Goal: Task Accomplishment & Management: Manage account settings

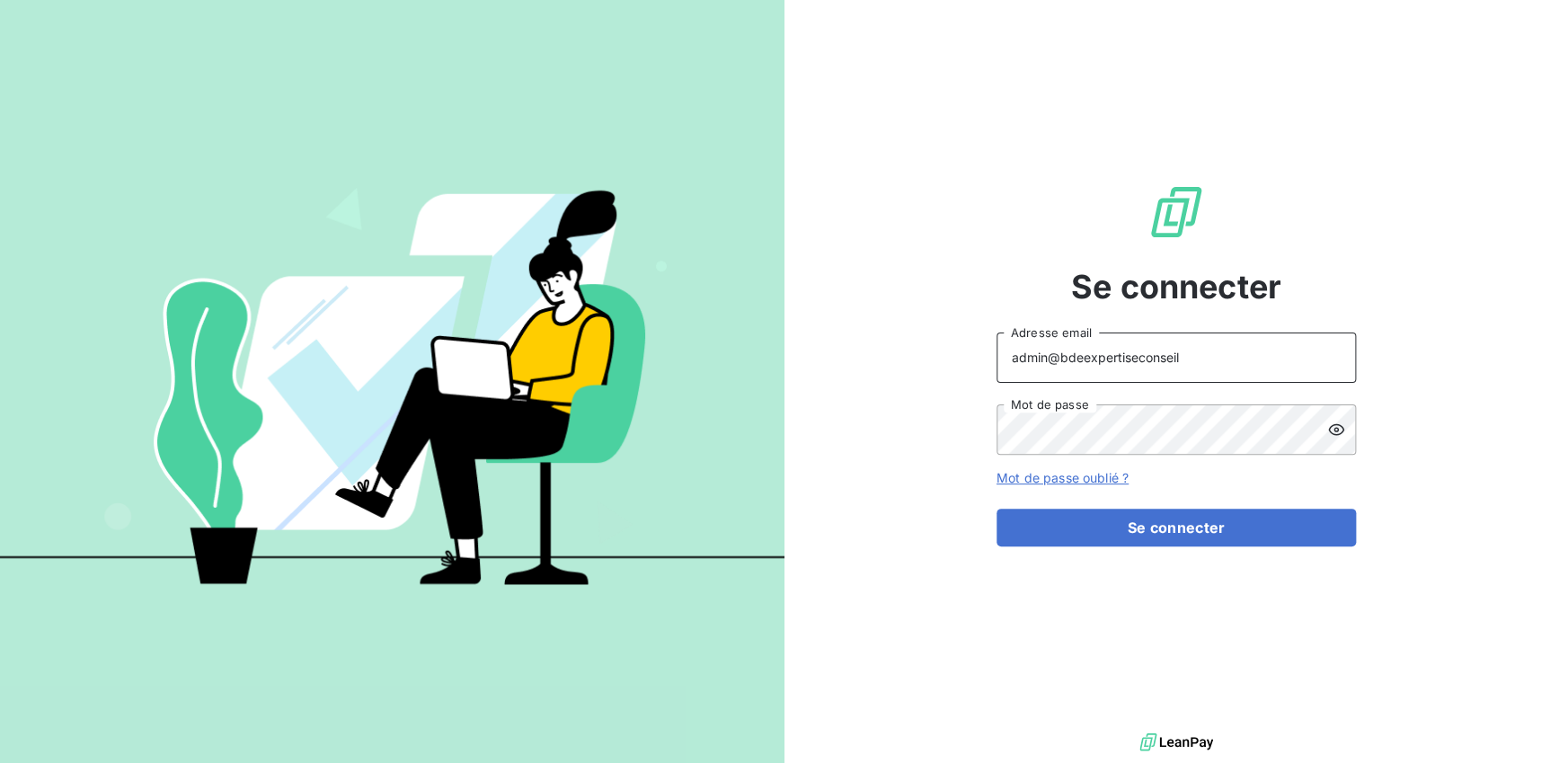
click at [1164, 358] on input "admin@bdeexpertiseconseil" at bounding box center [1176, 357] width 359 height 50
drag, startPoint x: 1182, startPoint y: 357, endPoint x: 1069, endPoint y: 358, distance: 113.0
click at [1069, 358] on input "admin@bdeexpertiseconseil" at bounding box center [1176, 357] width 359 height 50
type input "admin@bexpert"
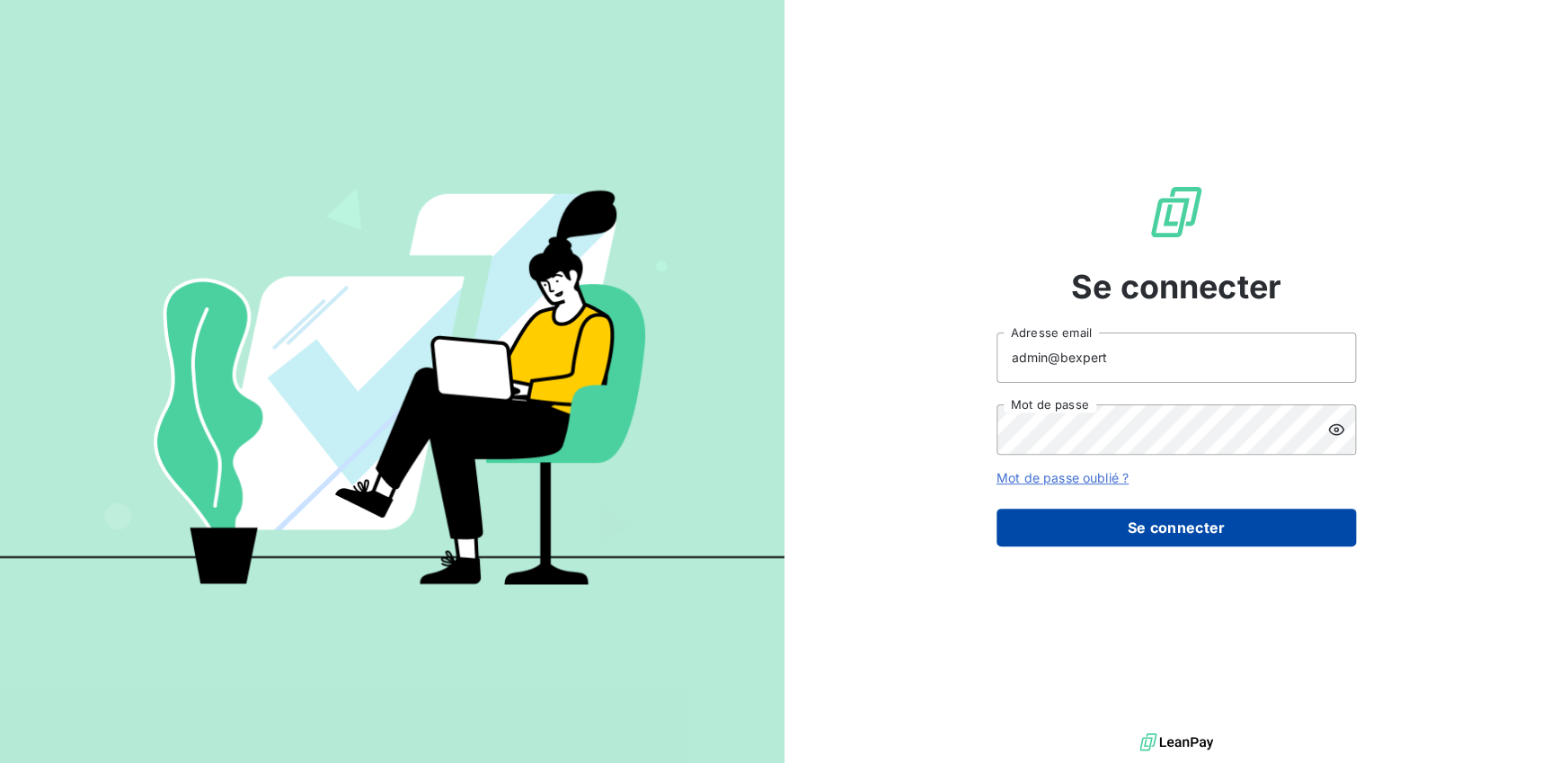
click at [1130, 523] on button "Se connecter" at bounding box center [1176, 528] width 359 height 38
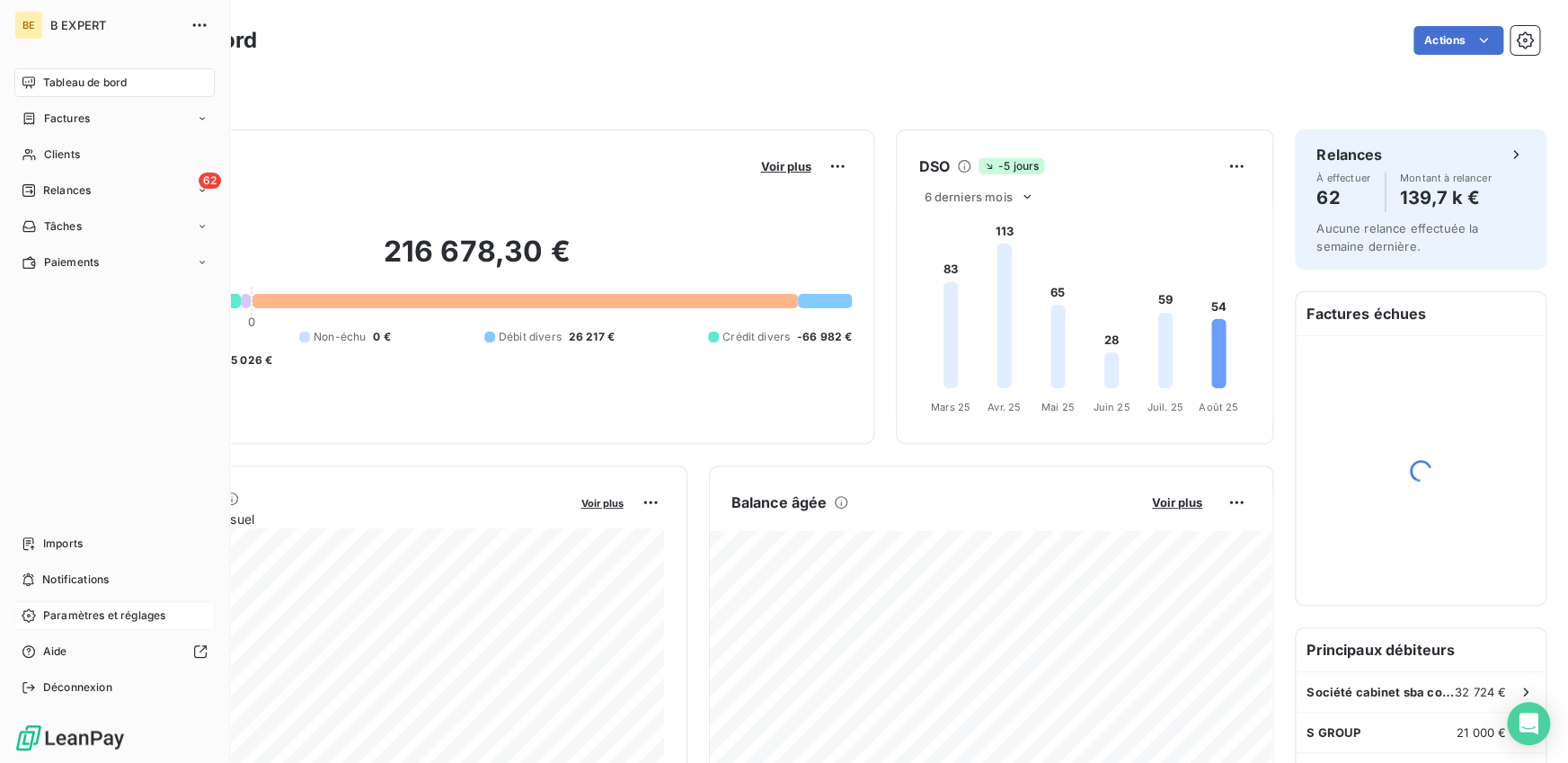
click at [66, 614] on span "Paramètres et réglages" at bounding box center [104, 615] width 122 height 16
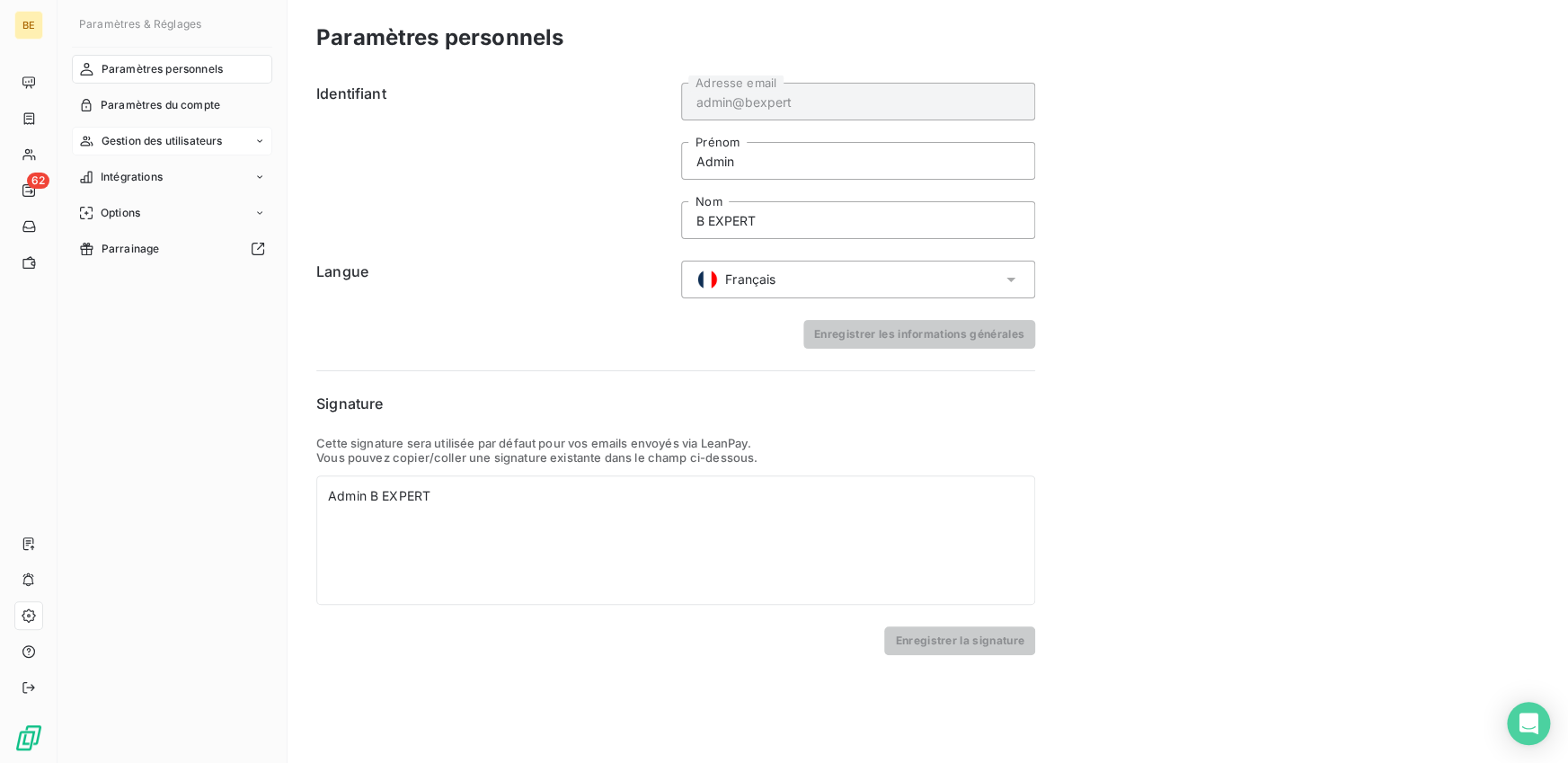
click at [177, 135] on span "Gestion des utilisateurs" at bounding box center [162, 141] width 121 height 16
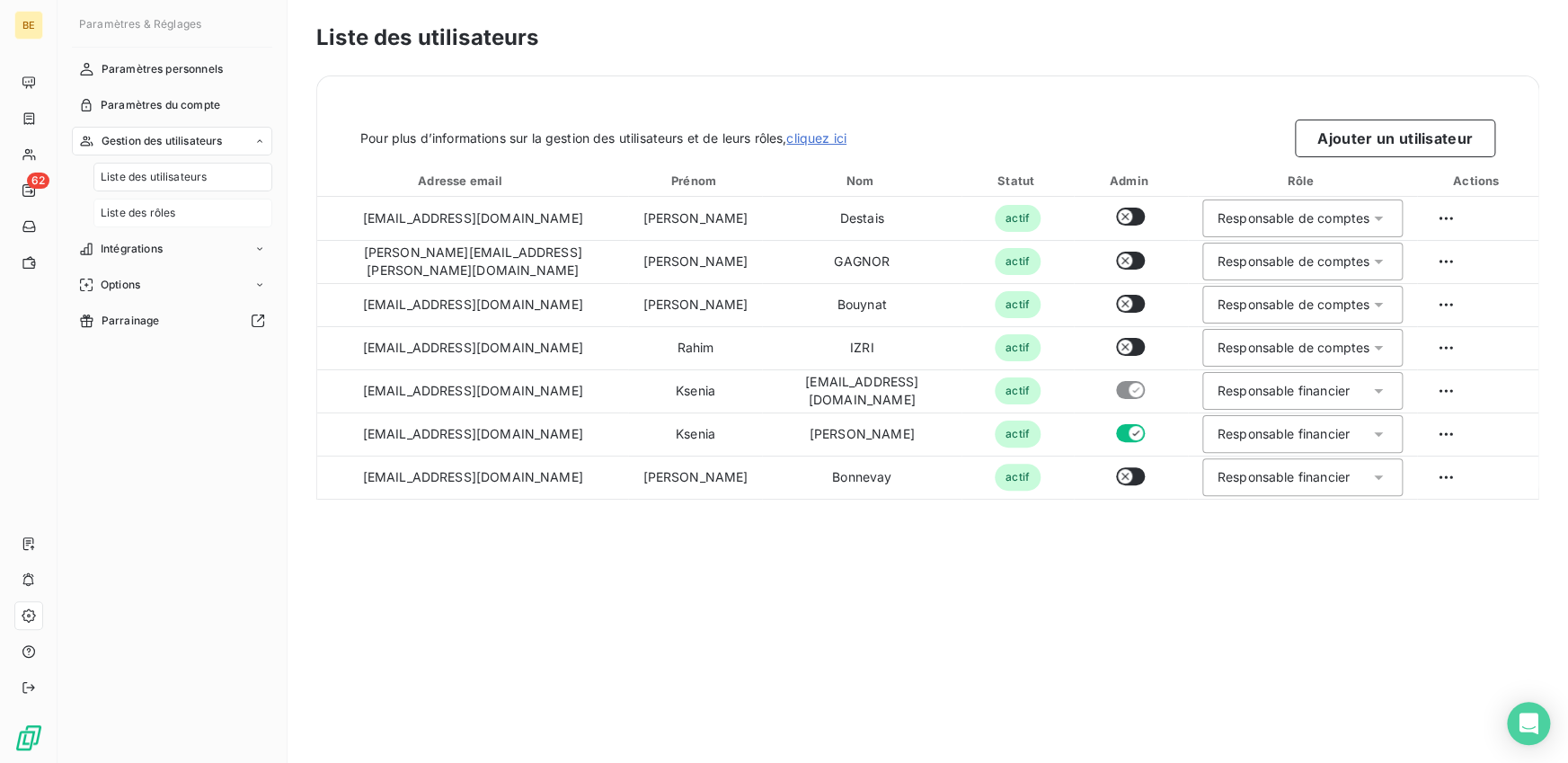
click at [163, 217] on span "Liste des rôles" at bounding box center [137, 213] width 75 height 16
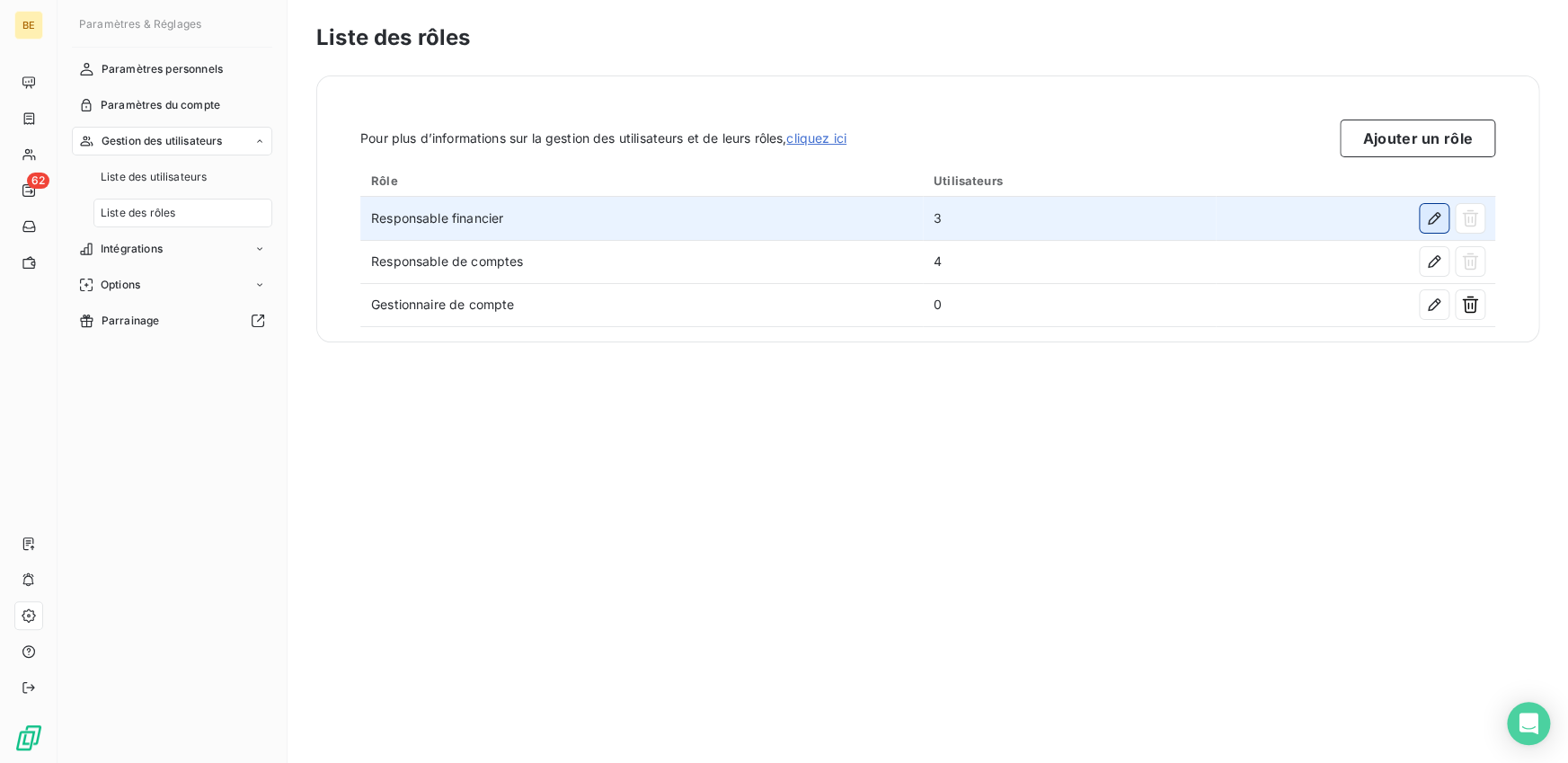
click at [1435, 213] on icon "button" at bounding box center [1434, 217] width 18 height 18
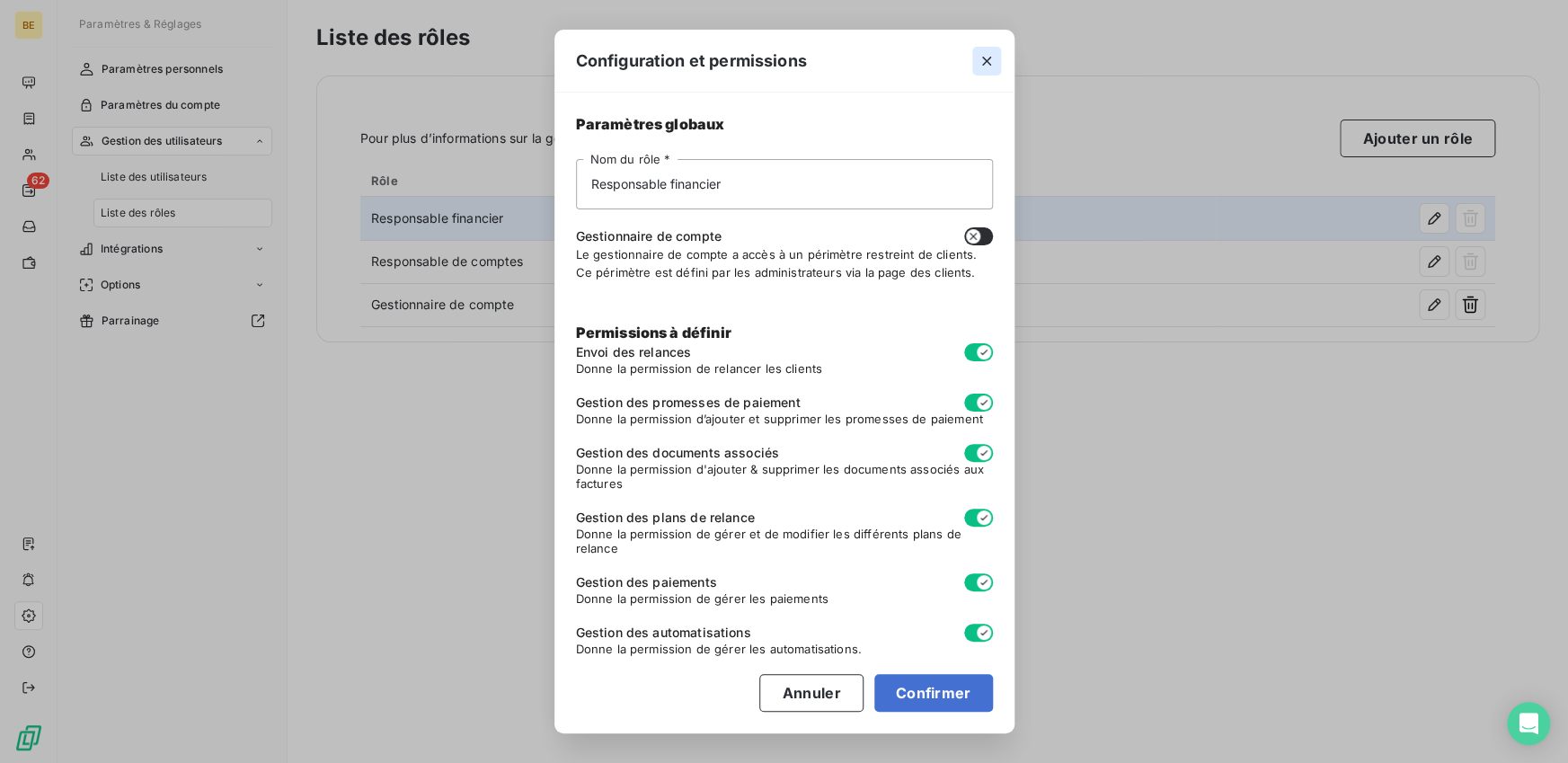
click at [986, 60] on icon "button" at bounding box center [987, 61] width 9 height 9
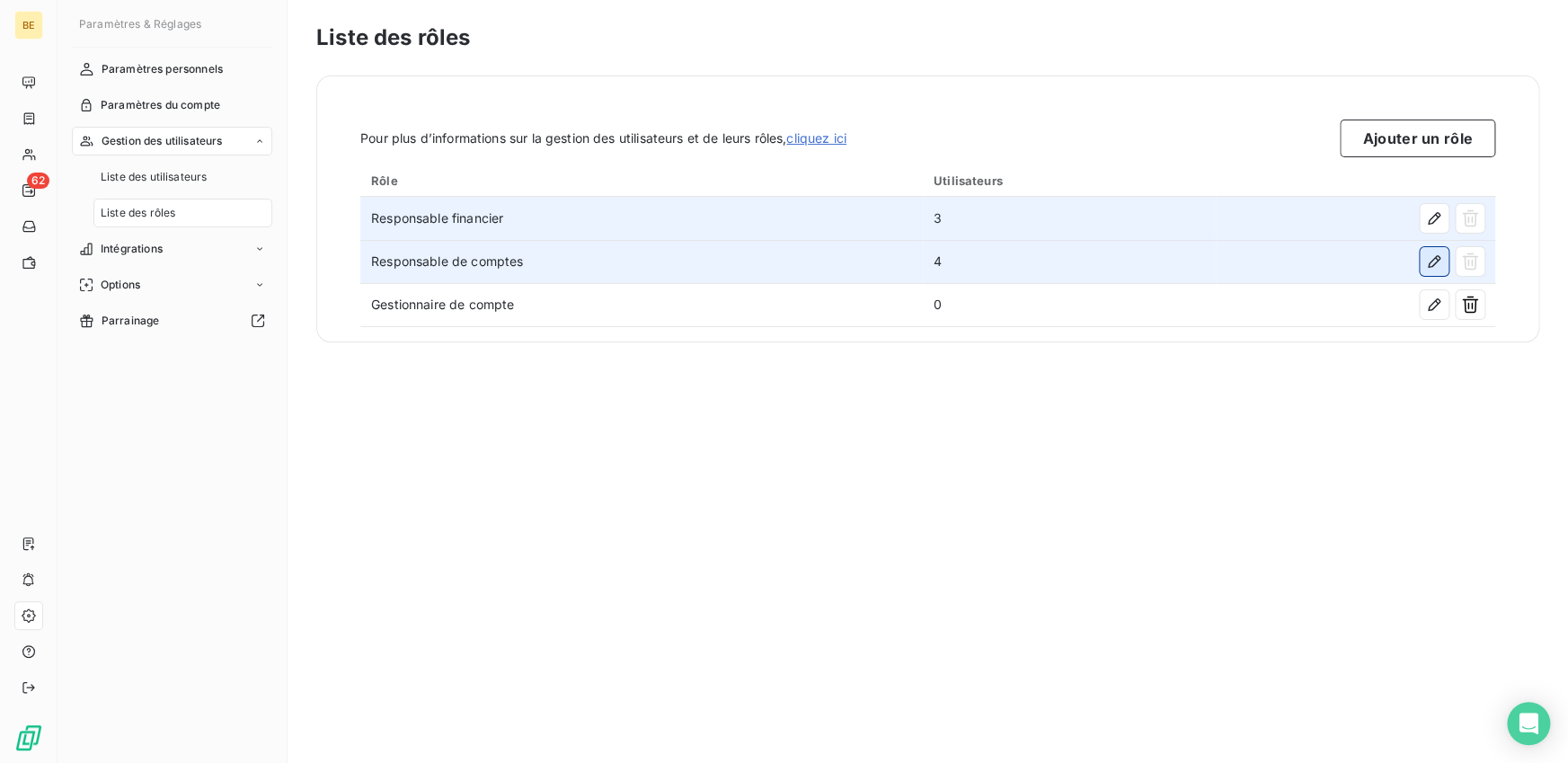
click at [1438, 262] on icon "button" at bounding box center [1434, 261] width 18 height 18
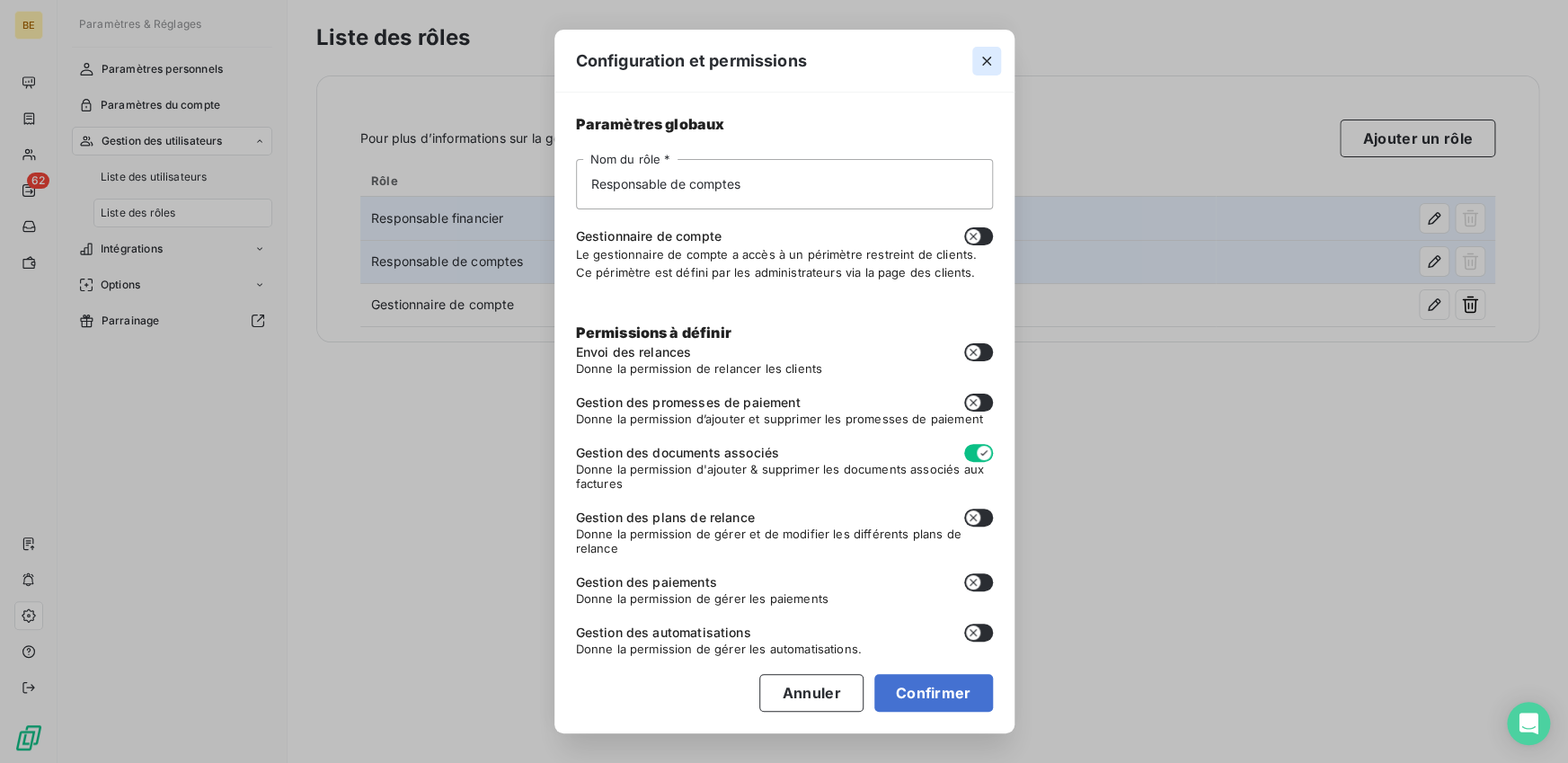
click at [974, 51] on button "button" at bounding box center [986, 61] width 28 height 28
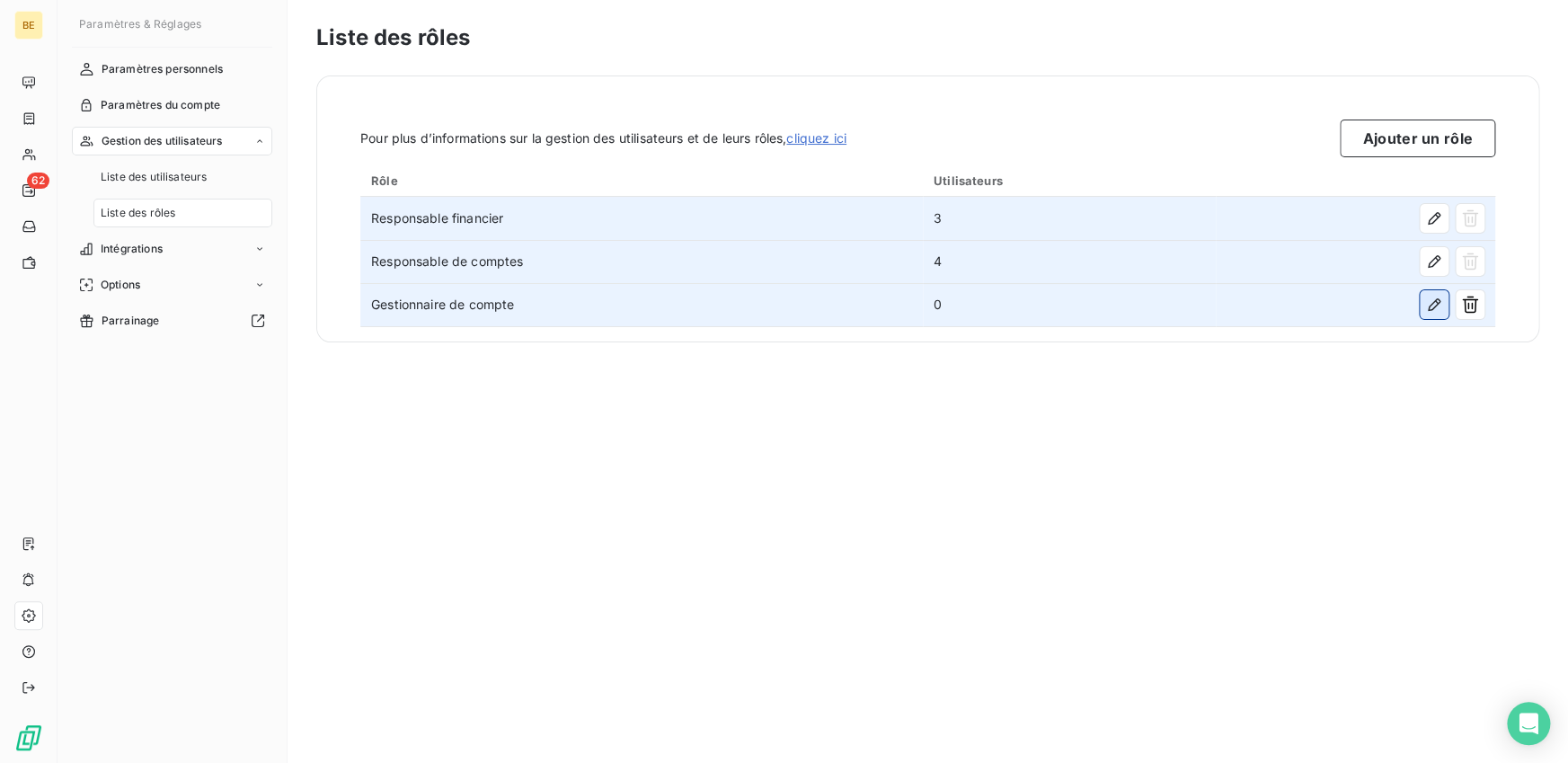
click at [1446, 298] on button "button" at bounding box center [1434, 304] width 28 height 28
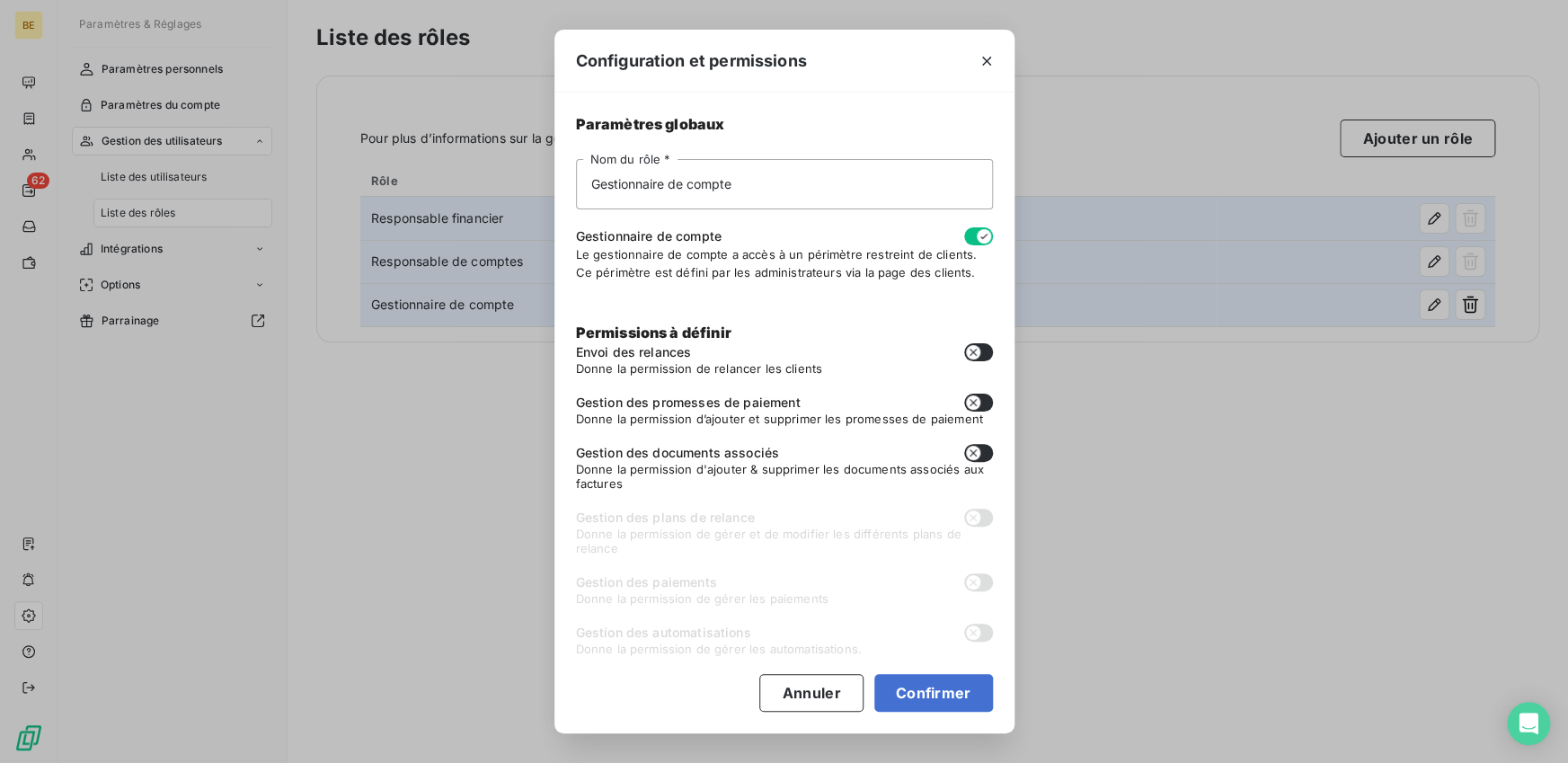
click at [970, 238] on button "button" at bounding box center [979, 235] width 28 height 18
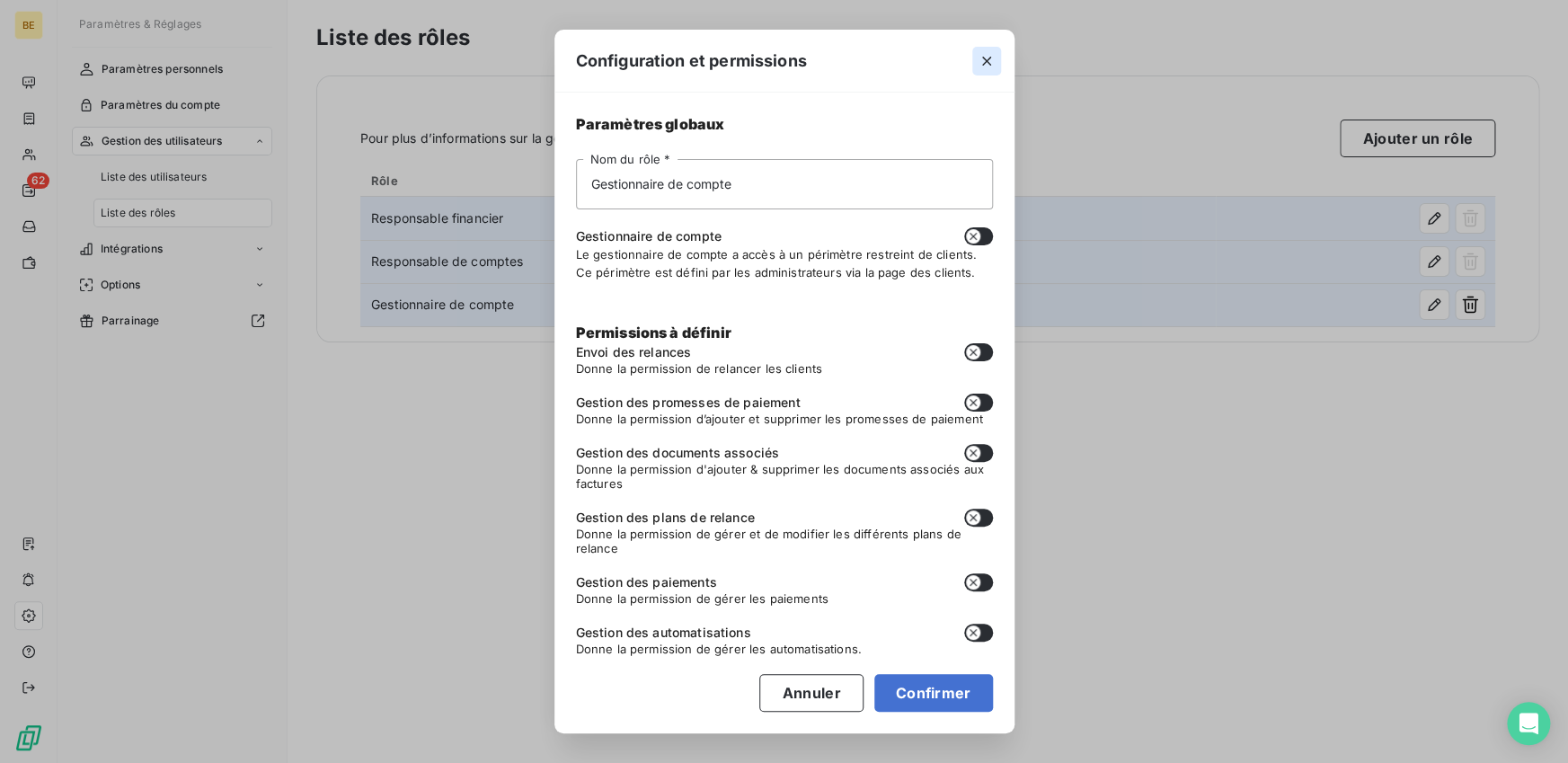
click at [984, 56] on icon "button" at bounding box center [986, 61] width 18 height 18
checkbox input "true"
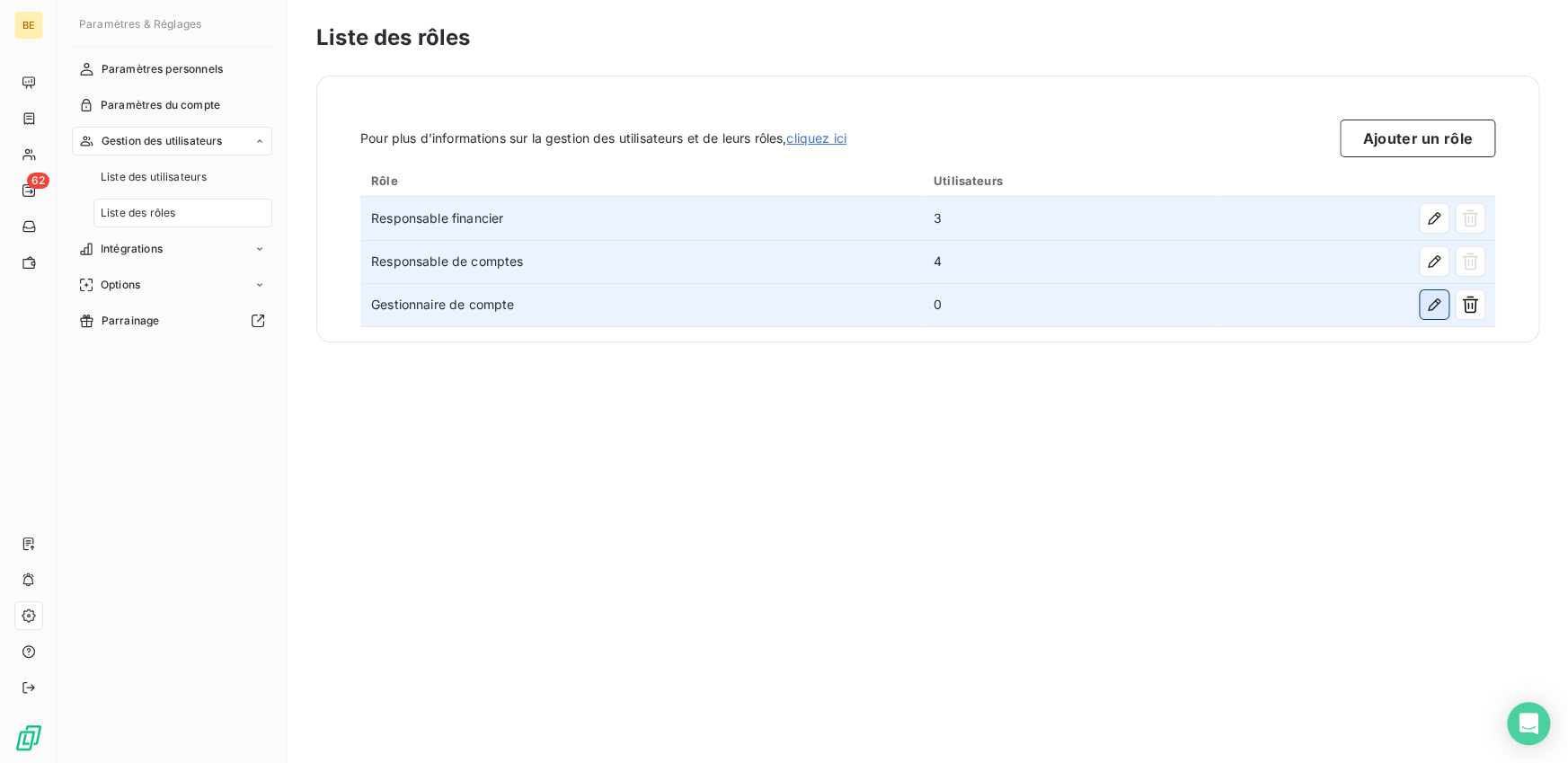
click at [1428, 310] on icon "button" at bounding box center [1434, 304] width 18 height 18
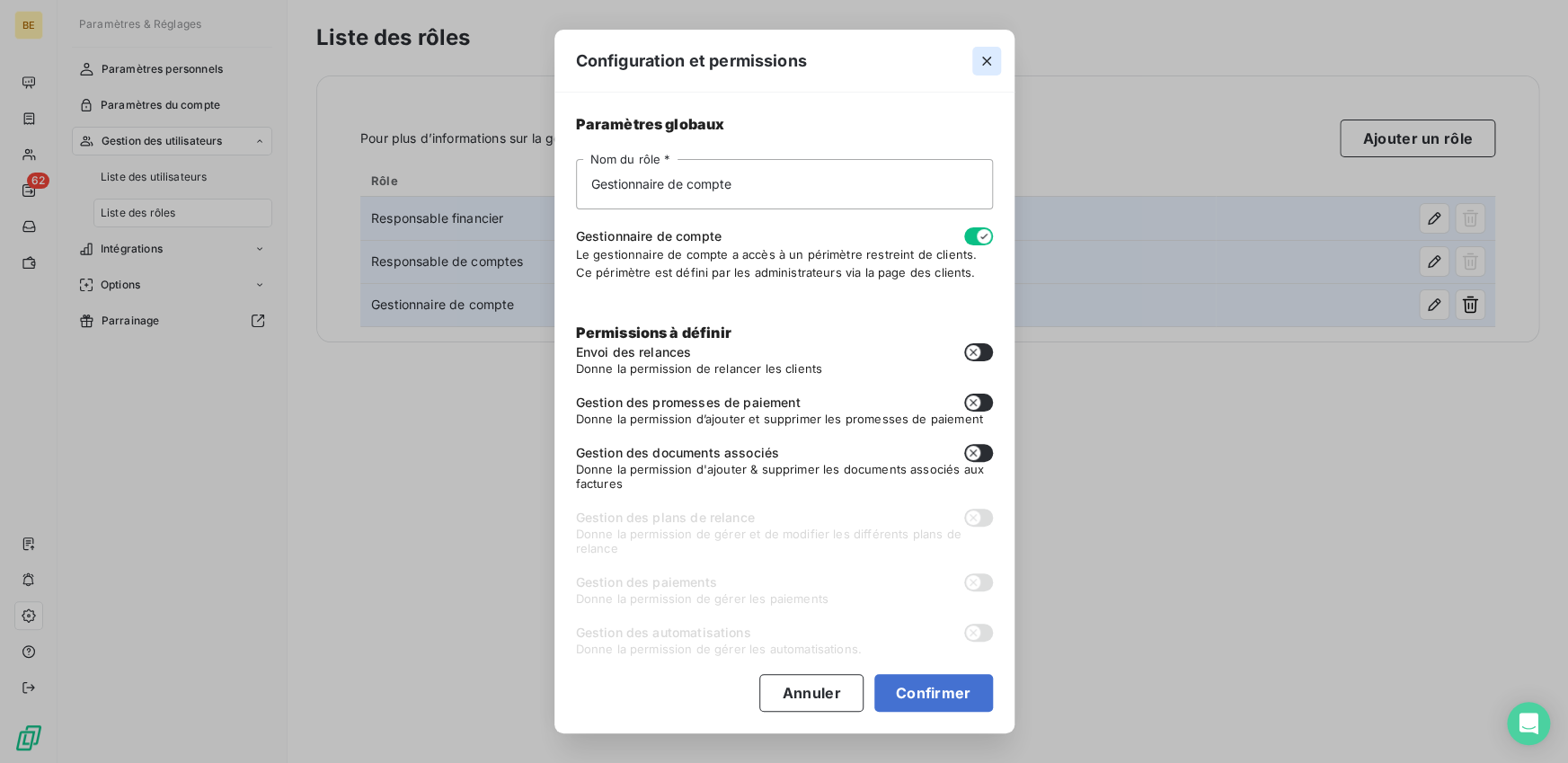
click at [992, 50] on button "button" at bounding box center [986, 61] width 28 height 28
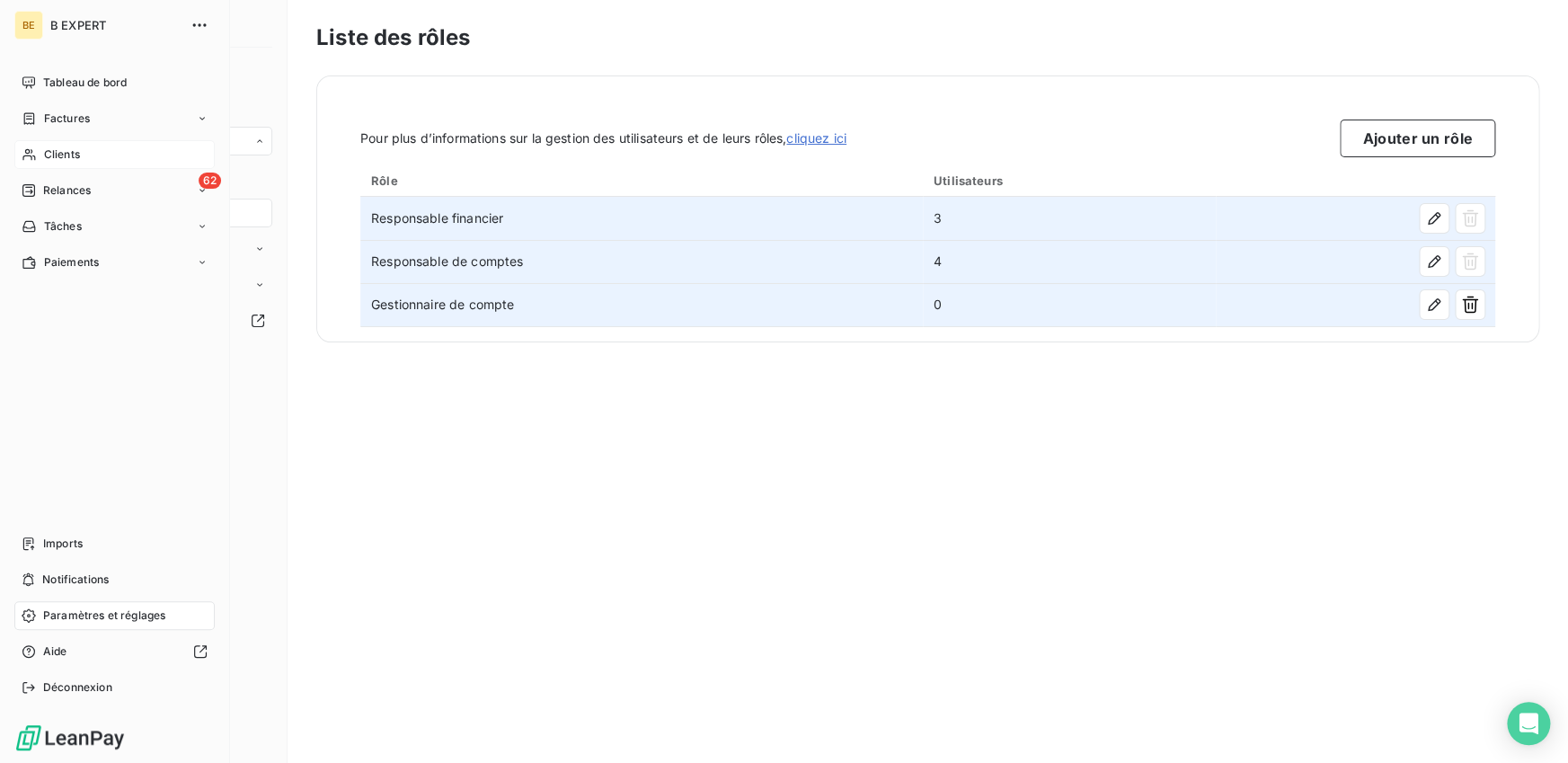
click at [63, 157] on span "Clients" at bounding box center [62, 154] width 36 height 16
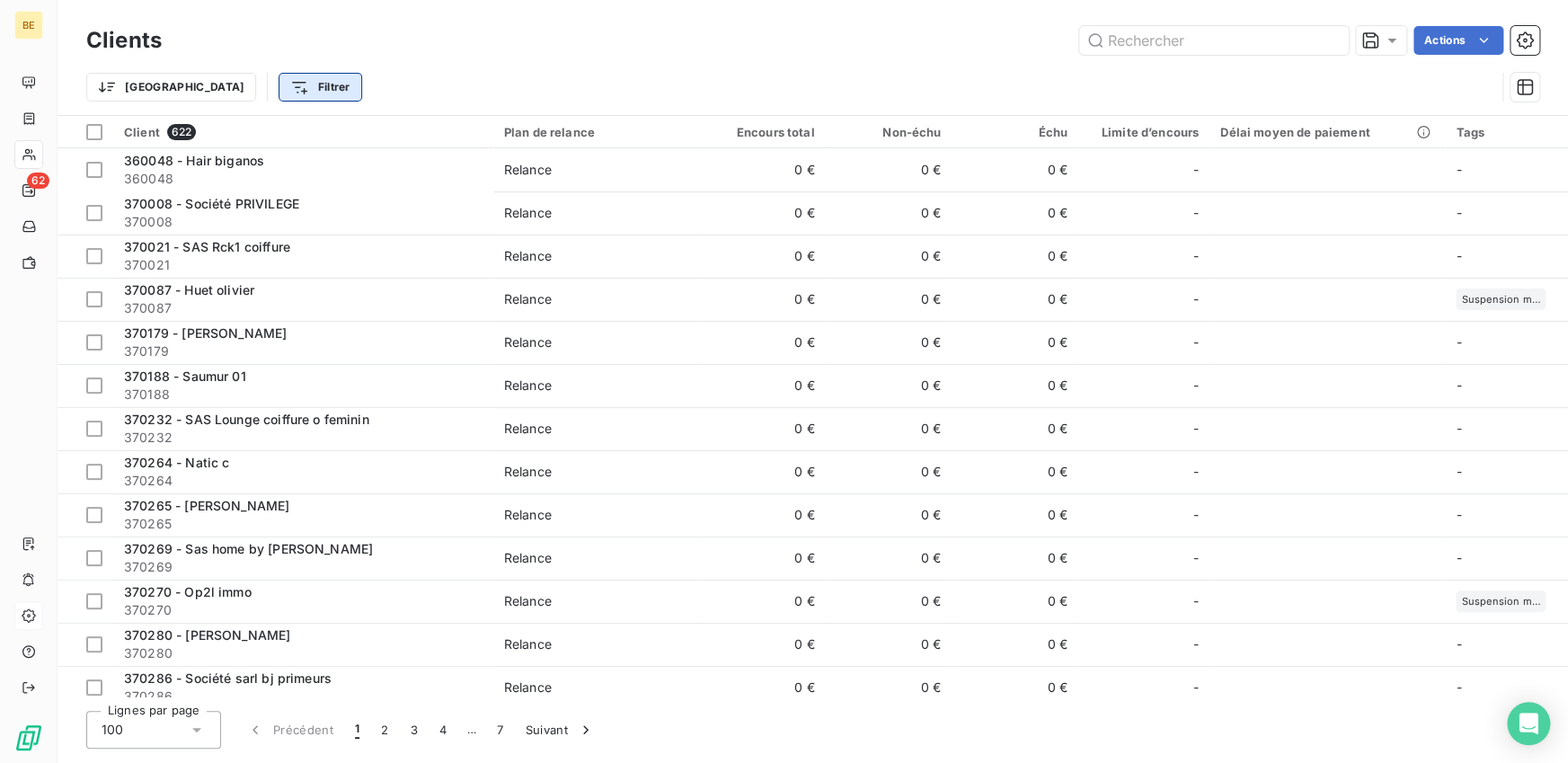
click at [249, 87] on html "BE 62 Clients Actions Trier Filtrer Client 622 Plan de relance Encours total No…" at bounding box center [784, 381] width 1568 height 763
click at [216, 80] on html "BE 62 Clients Actions Trier Filtrer Rechercher et sélectionner Client Plan de r…" at bounding box center [784, 381] width 1568 height 763
click at [231, 86] on html "BE 62 Clients Actions Trier Filtrer Client 622 Plan de relance Encours total No…" at bounding box center [784, 381] width 1568 height 763
click at [231, 86] on html "BE 62 Clients Actions Trier Filtrer Rechercher et sélectionner Client Plan de r…" at bounding box center [784, 381] width 1568 height 763
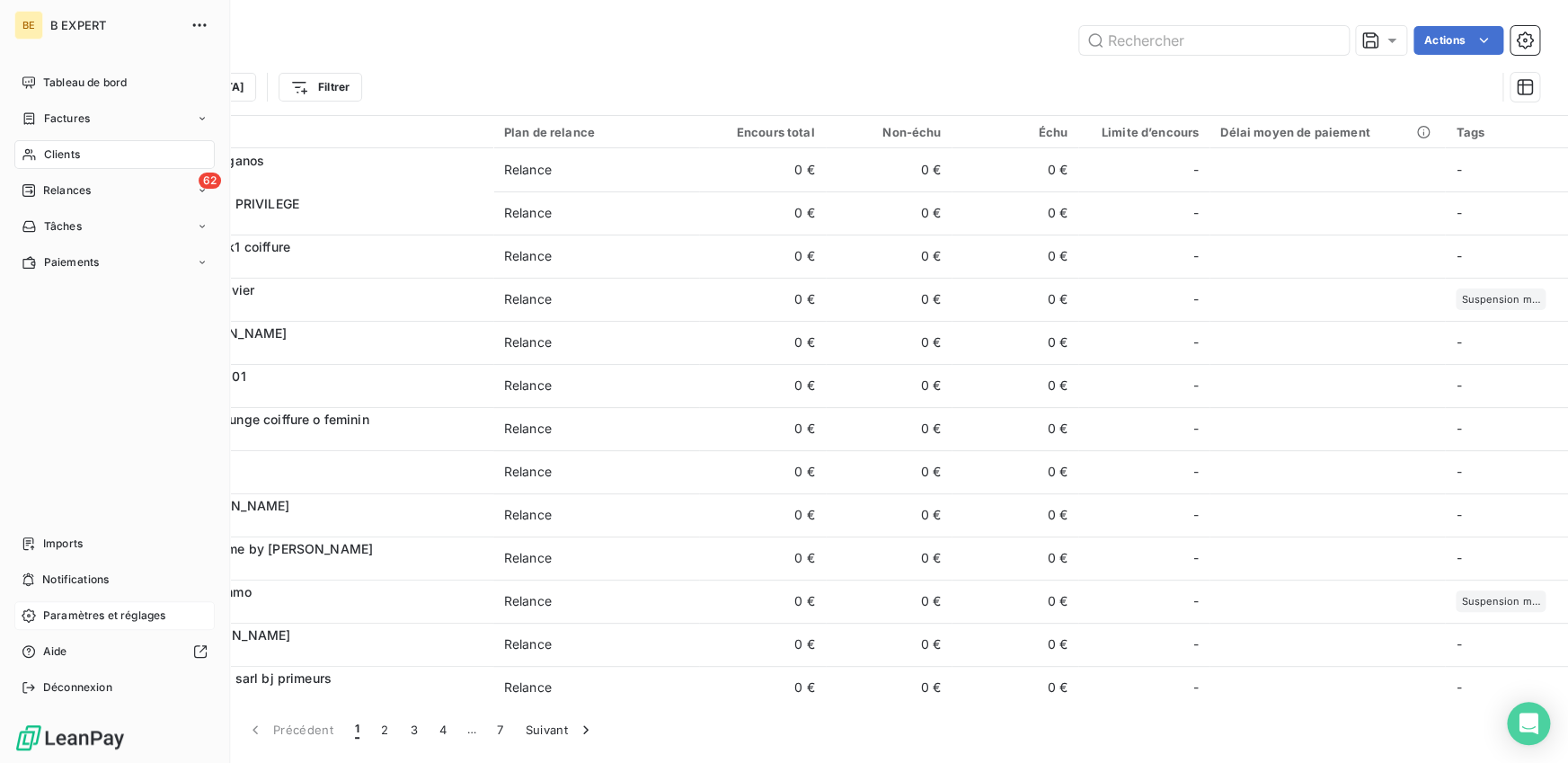
click at [80, 611] on span "Paramètres et réglages" at bounding box center [104, 615] width 122 height 16
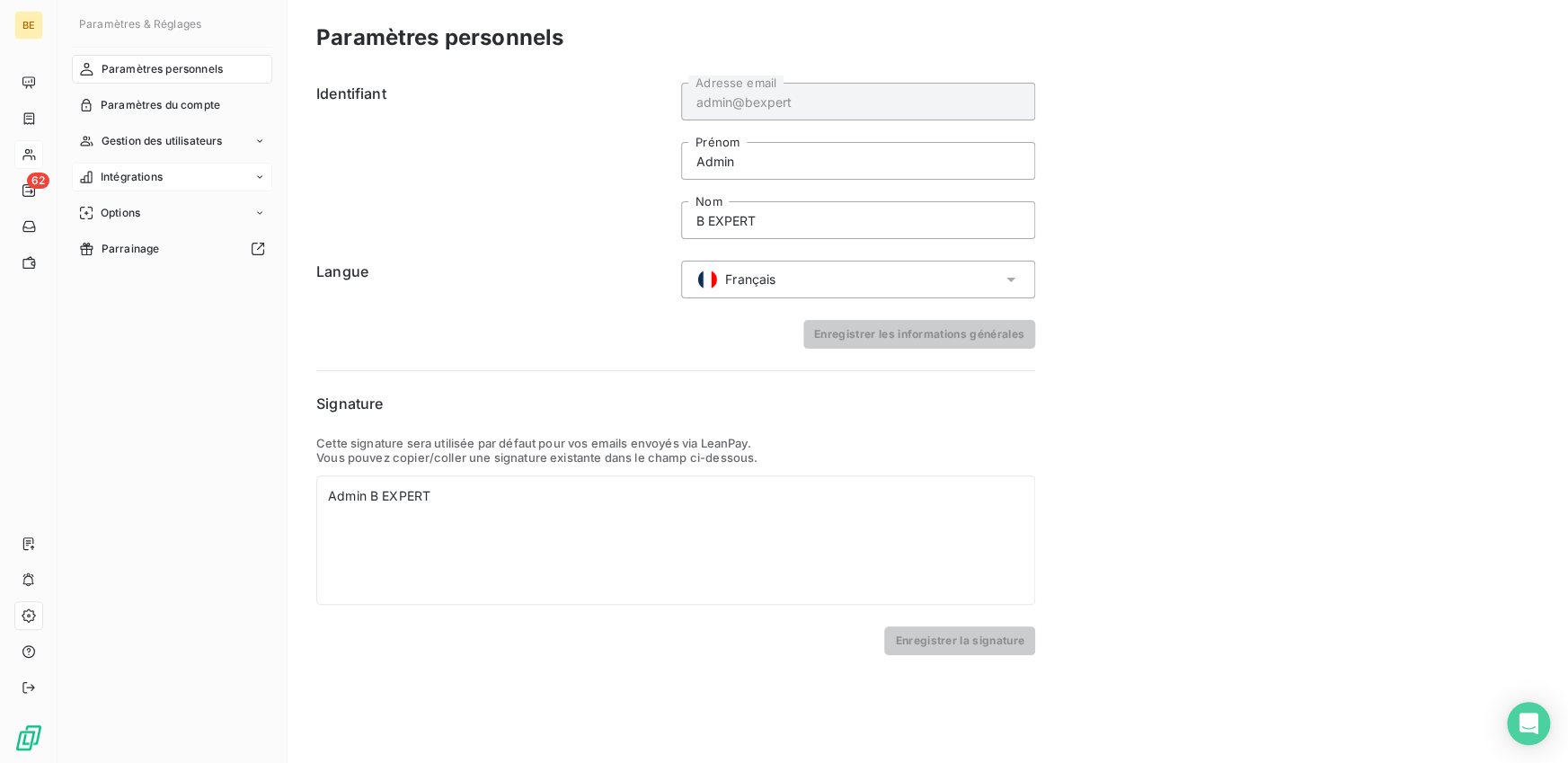
click at [179, 169] on div "Intégrations" at bounding box center [172, 177] width 200 height 28
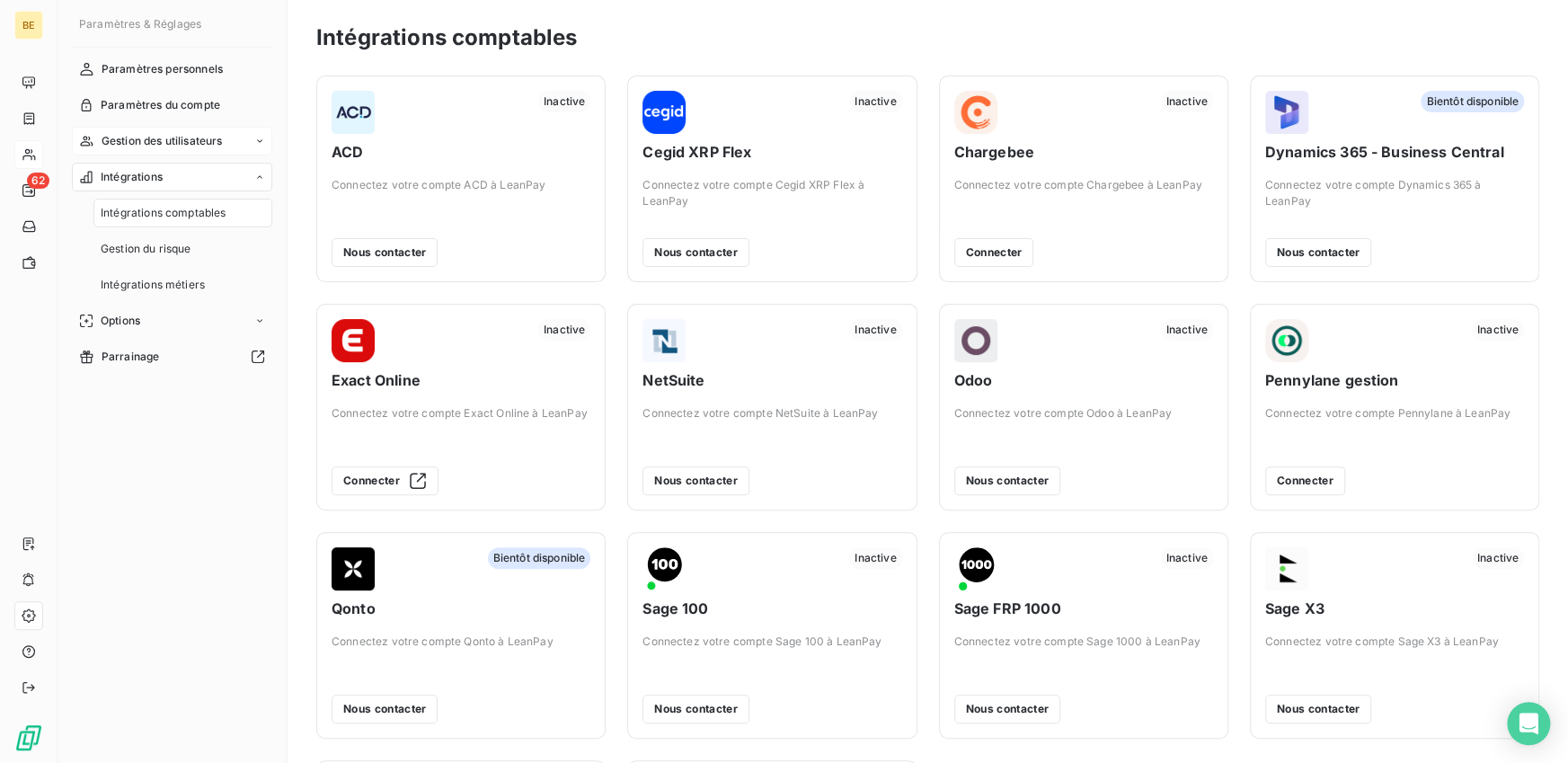
click at [187, 142] on span "Gestion des utilisateurs" at bounding box center [162, 141] width 121 height 16
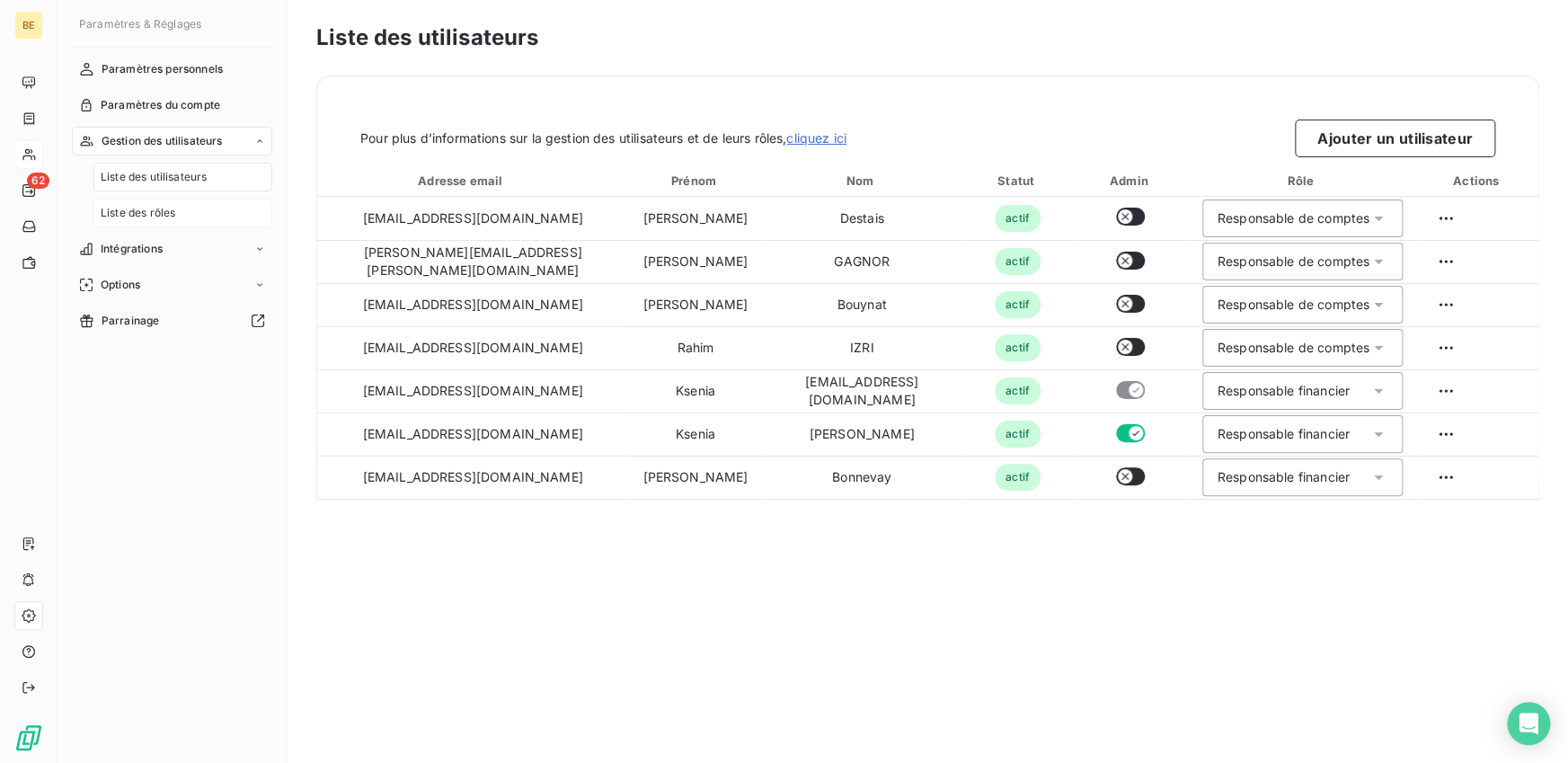
click at [172, 213] on span "Liste des rôles" at bounding box center [137, 213] width 75 height 16
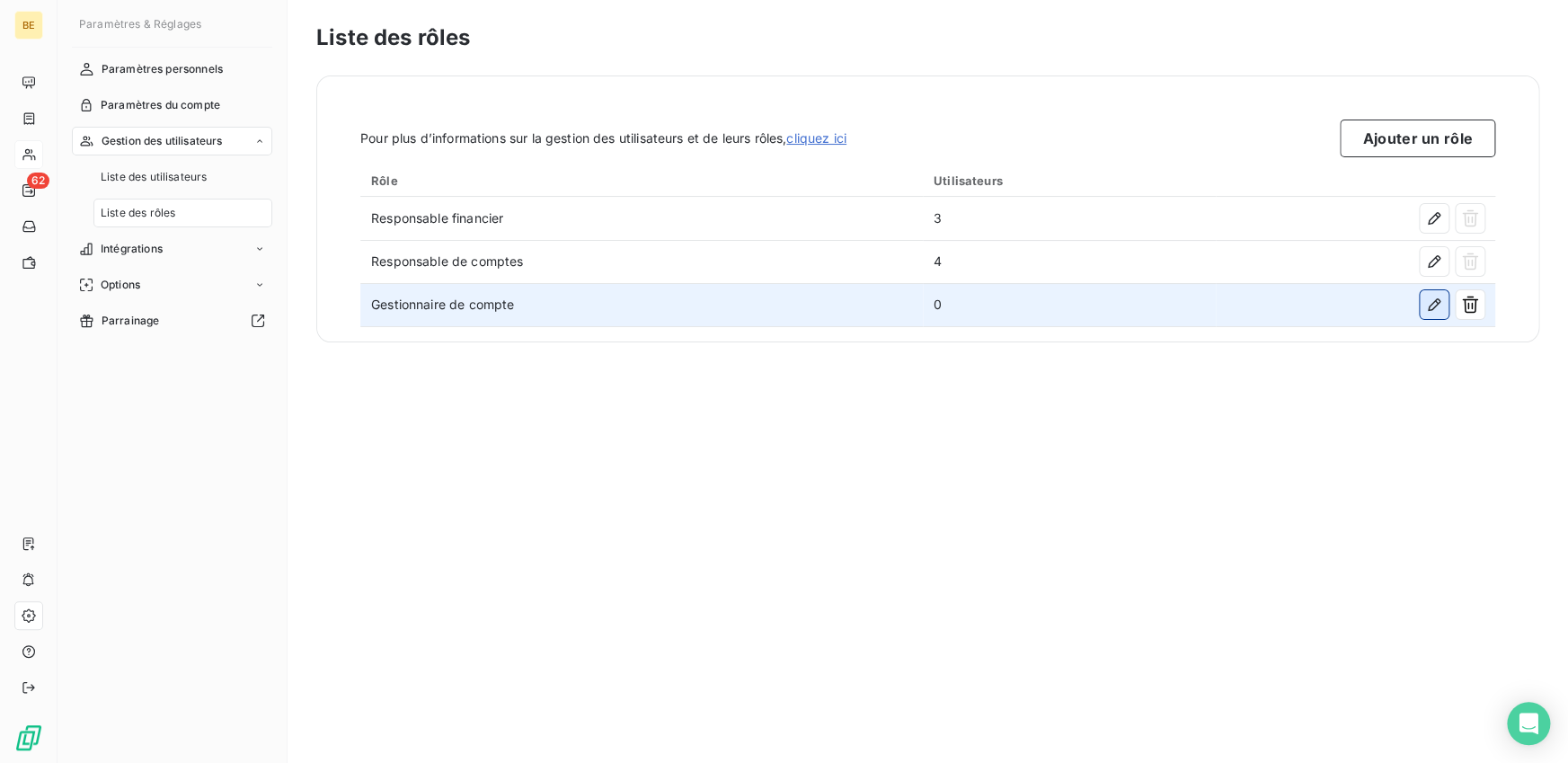
click at [1432, 308] on icon "button" at bounding box center [1434, 303] width 12 height 12
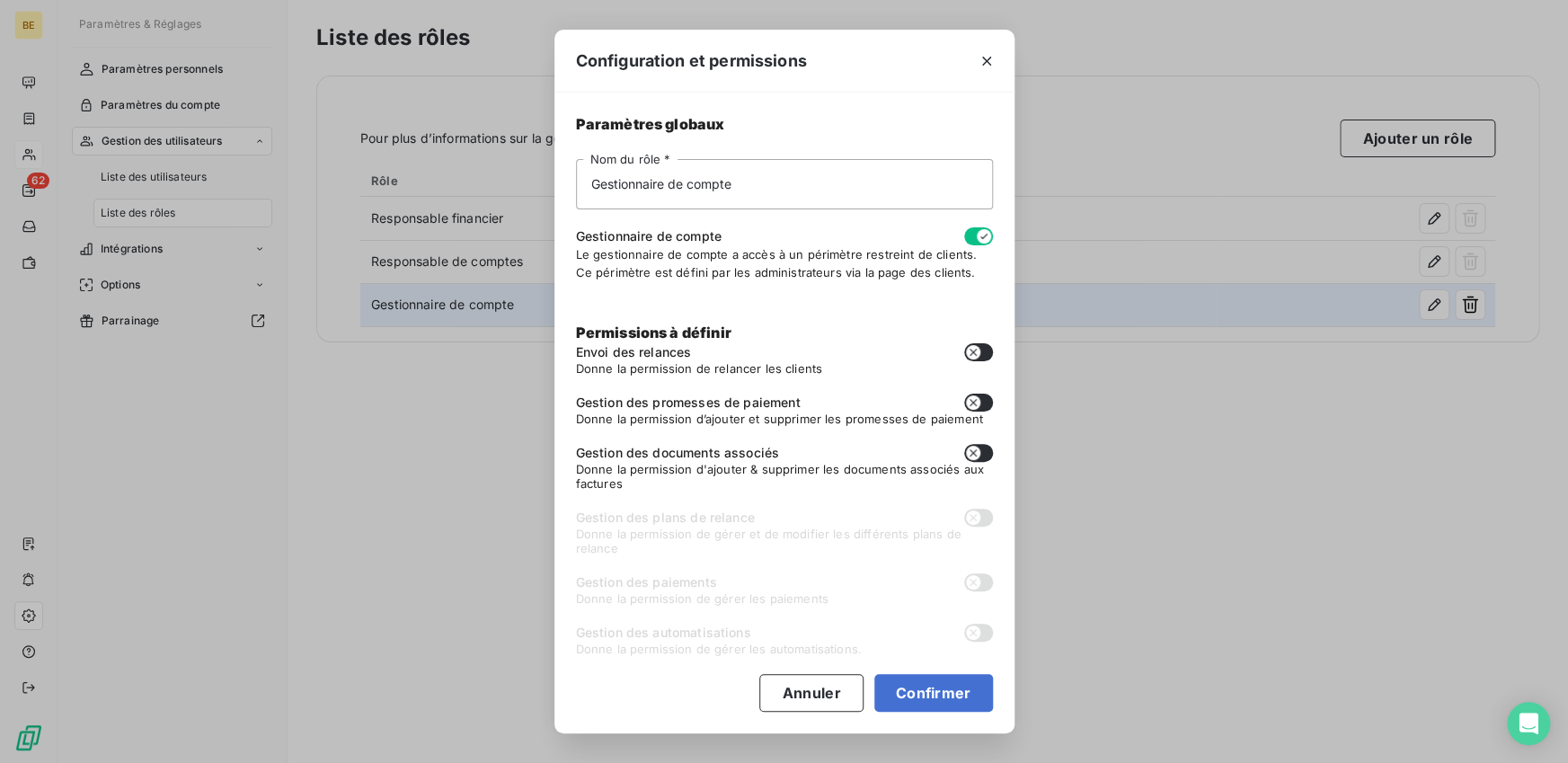
click at [973, 242] on button "button" at bounding box center [979, 235] width 28 height 18
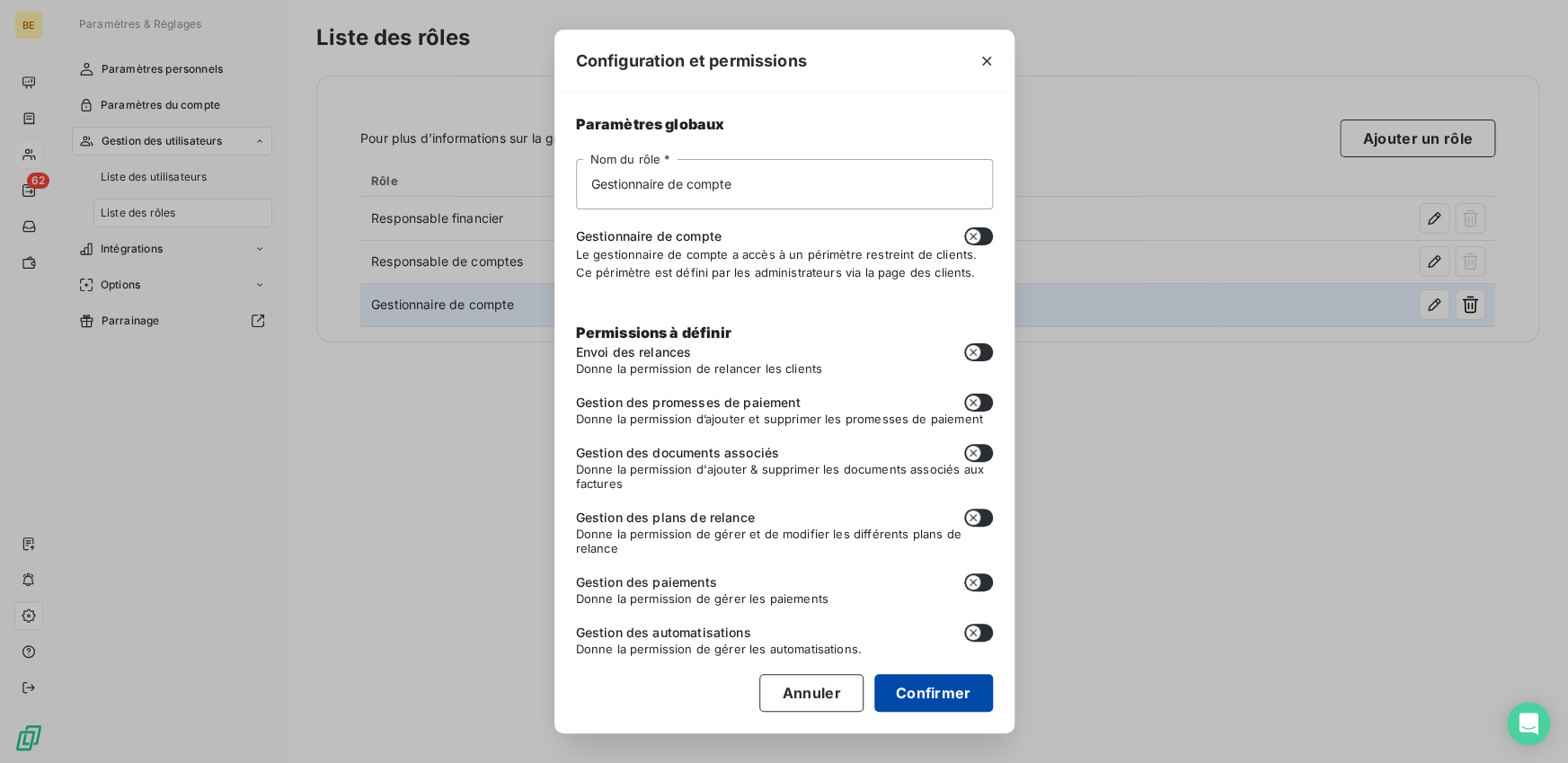
click at [914, 697] on button "Confirmer" at bounding box center [933, 693] width 118 height 38
checkbox input "false"
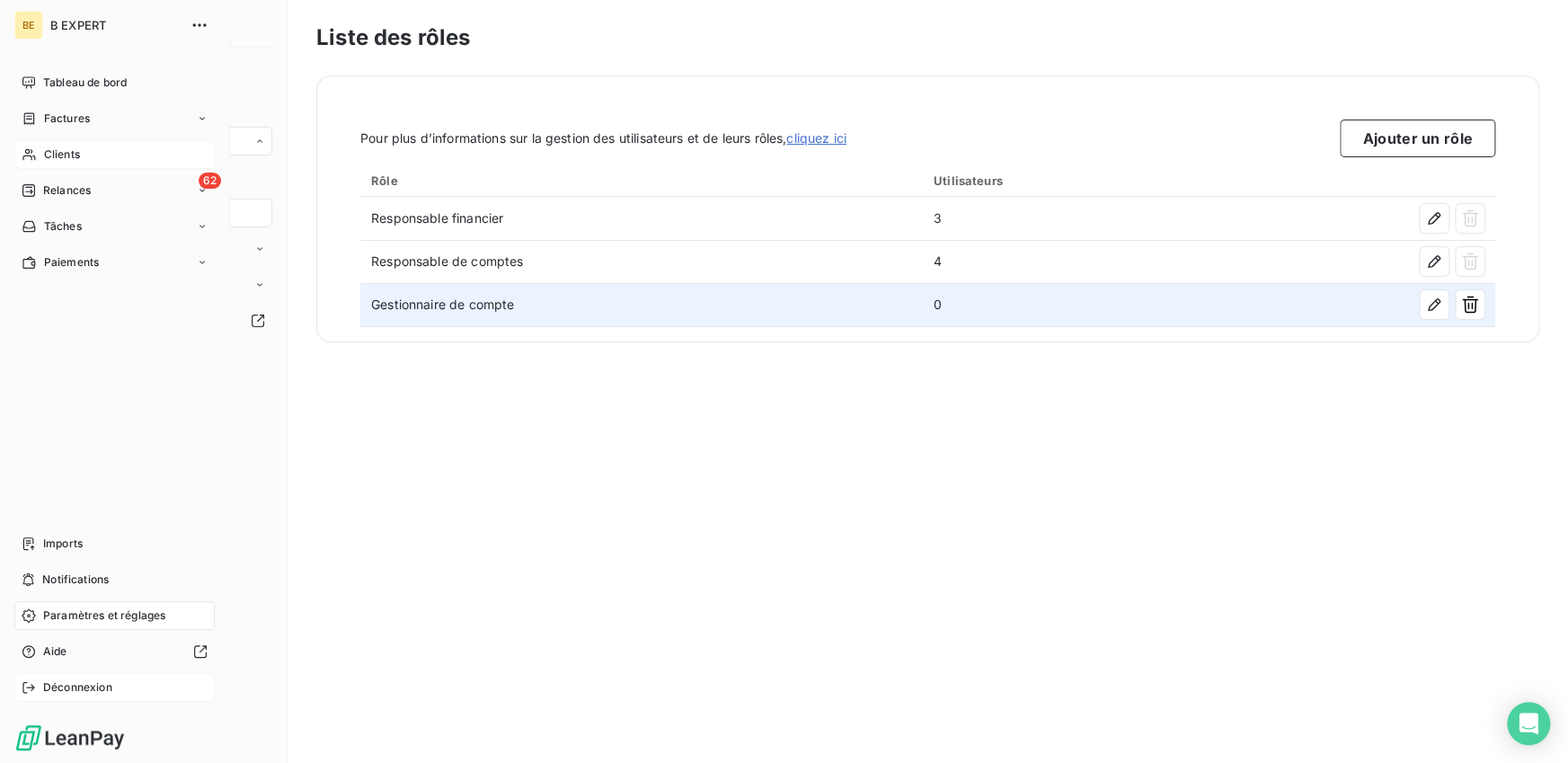
click at [27, 685] on icon at bounding box center [28, 686] width 14 height 14
